Goal: Task Accomplishment & Management: Use online tool/utility

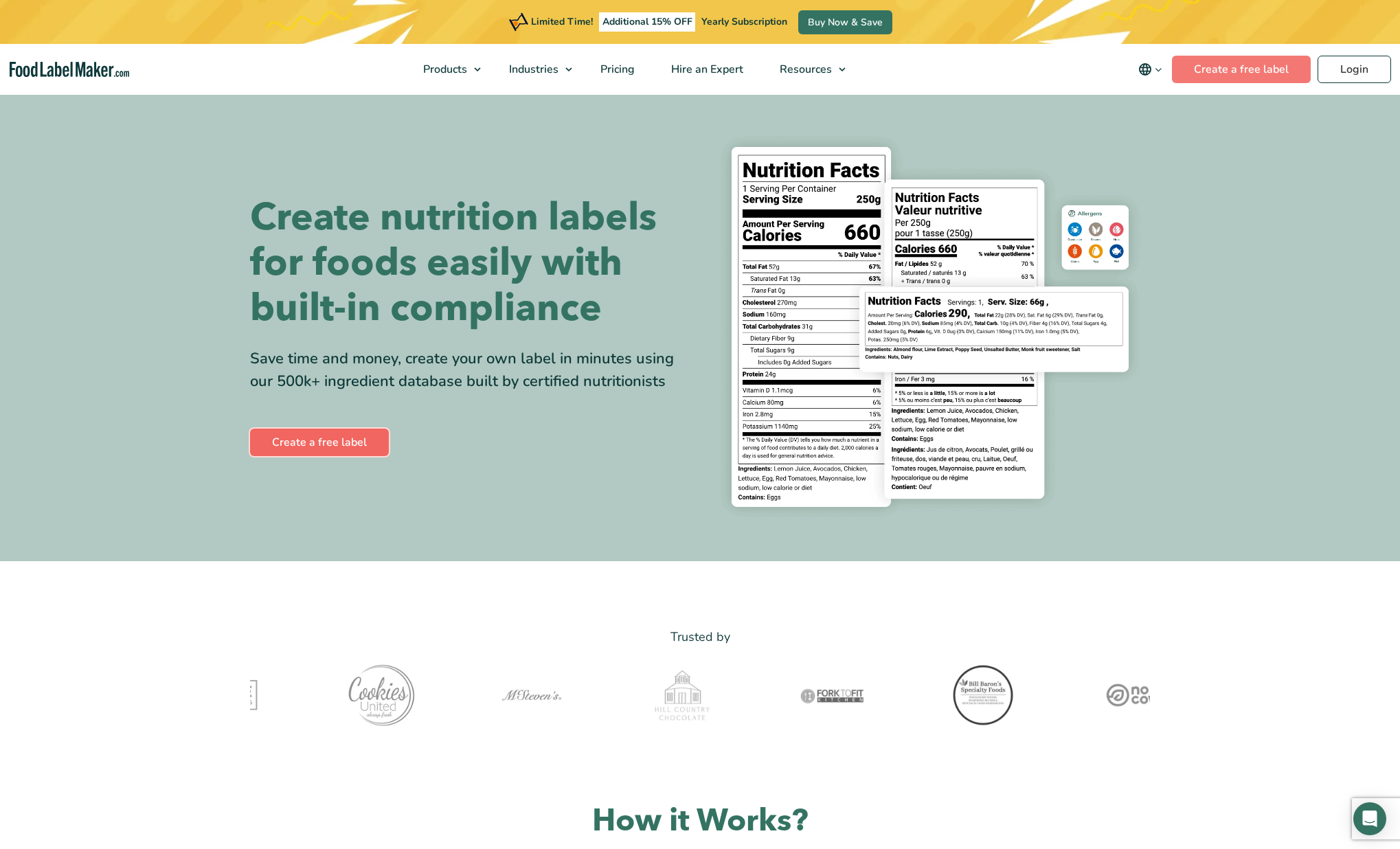
click at [344, 444] on link "Create a free label" at bounding box center [319, 442] width 139 height 27
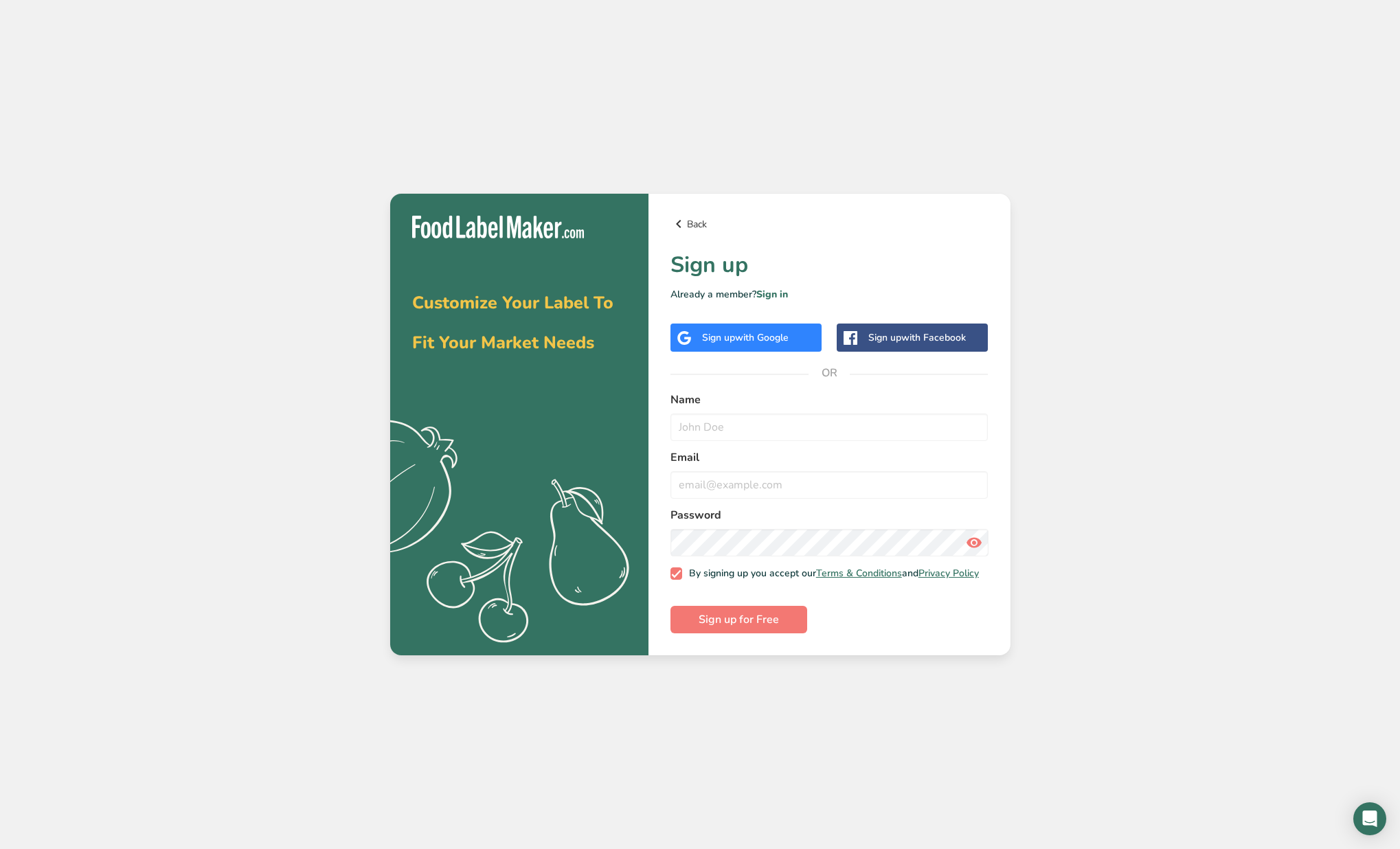
click at [684, 220] on icon at bounding box center [679, 224] width 16 height 25
